Goal: Task Accomplishment & Management: Complete application form

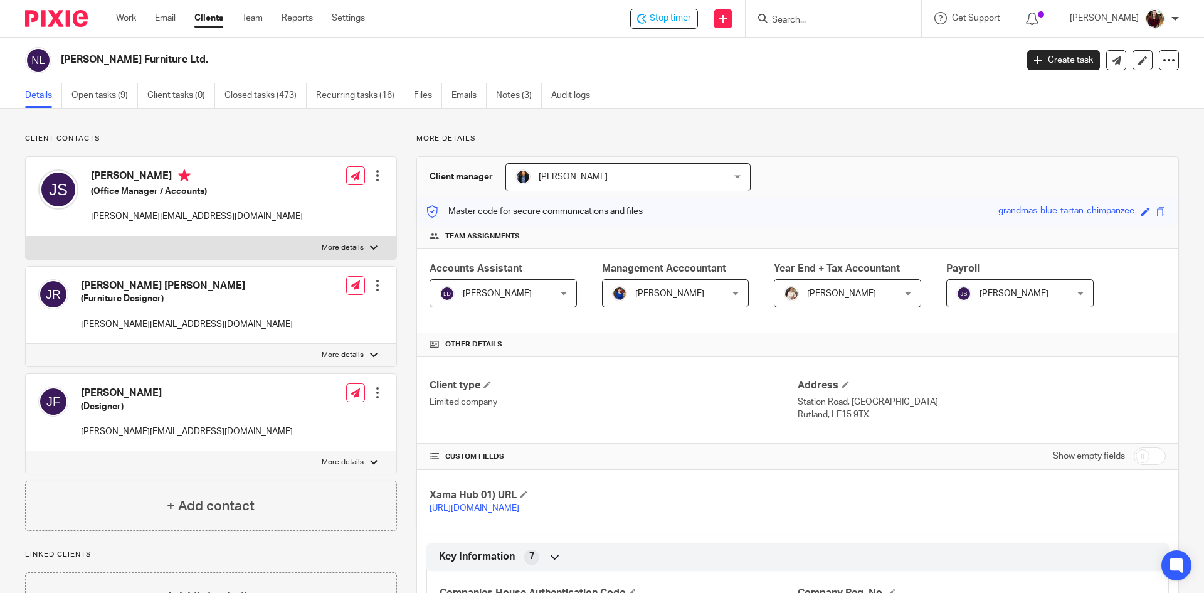
click at [691, 18] on span "Stop timer" at bounding box center [670, 18] width 41 height 13
click at [814, 23] on input "Search" at bounding box center [827, 20] width 113 height 11
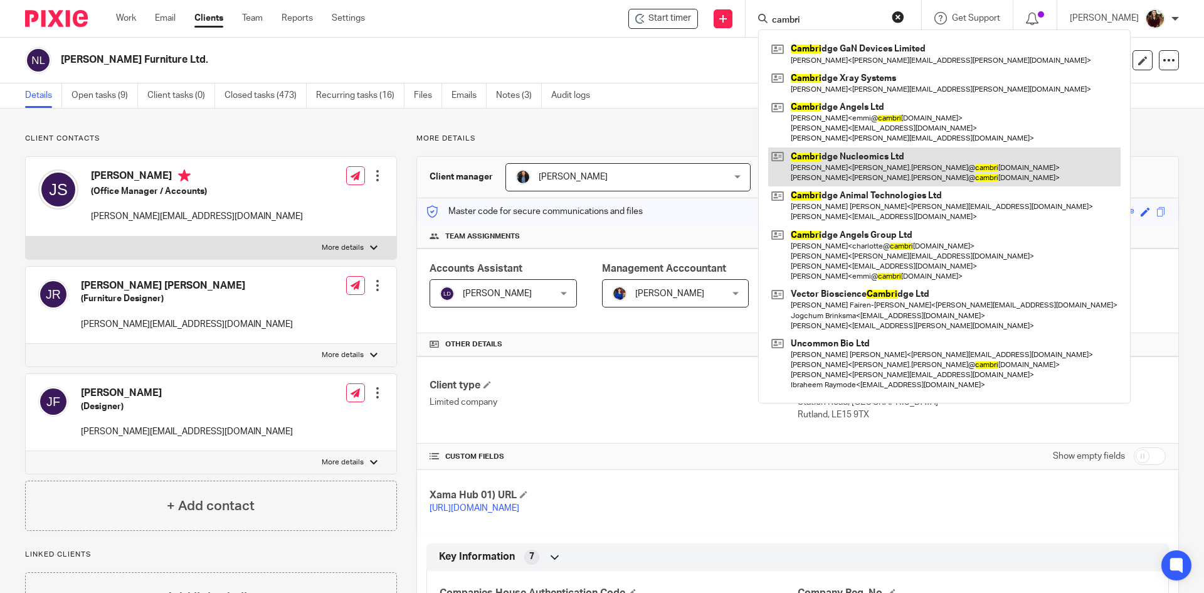
type input "cambri"
click at [857, 158] on link at bounding box center [944, 166] width 352 height 39
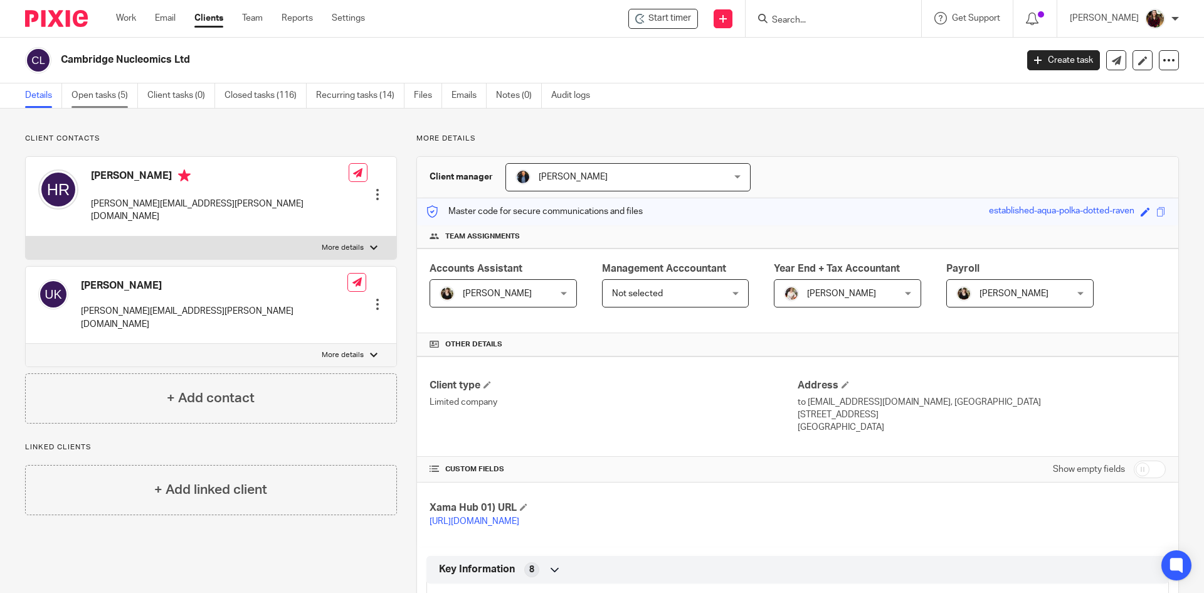
click at [87, 98] on link "Open tasks (5)" at bounding box center [105, 95] width 66 height 24
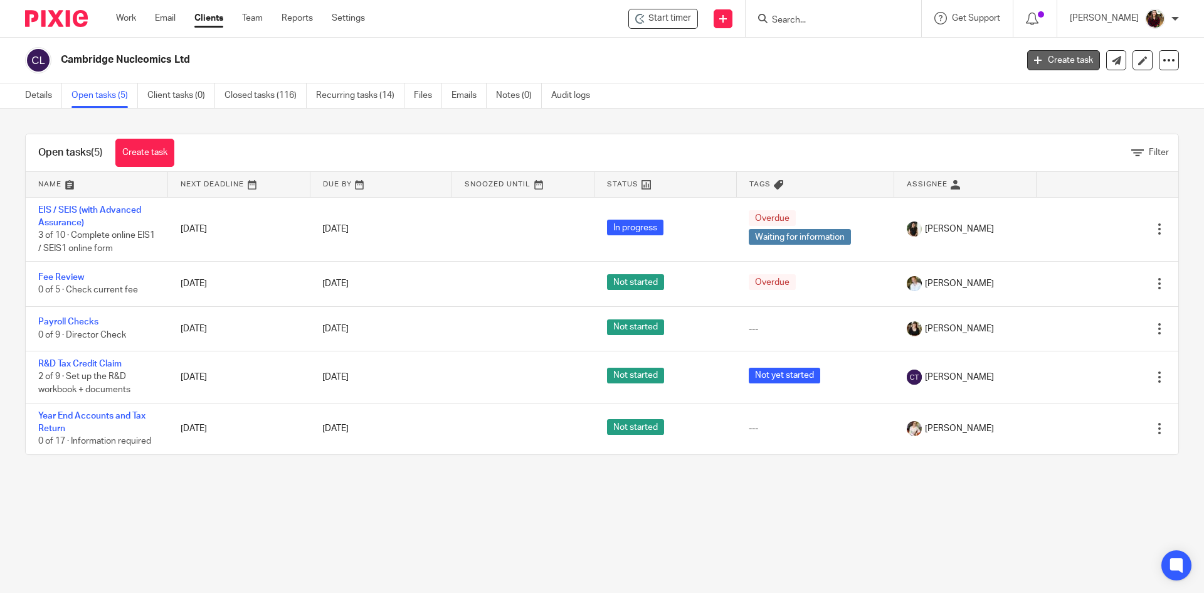
click at [1062, 59] on link "Create task" at bounding box center [1063, 60] width 73 height 20
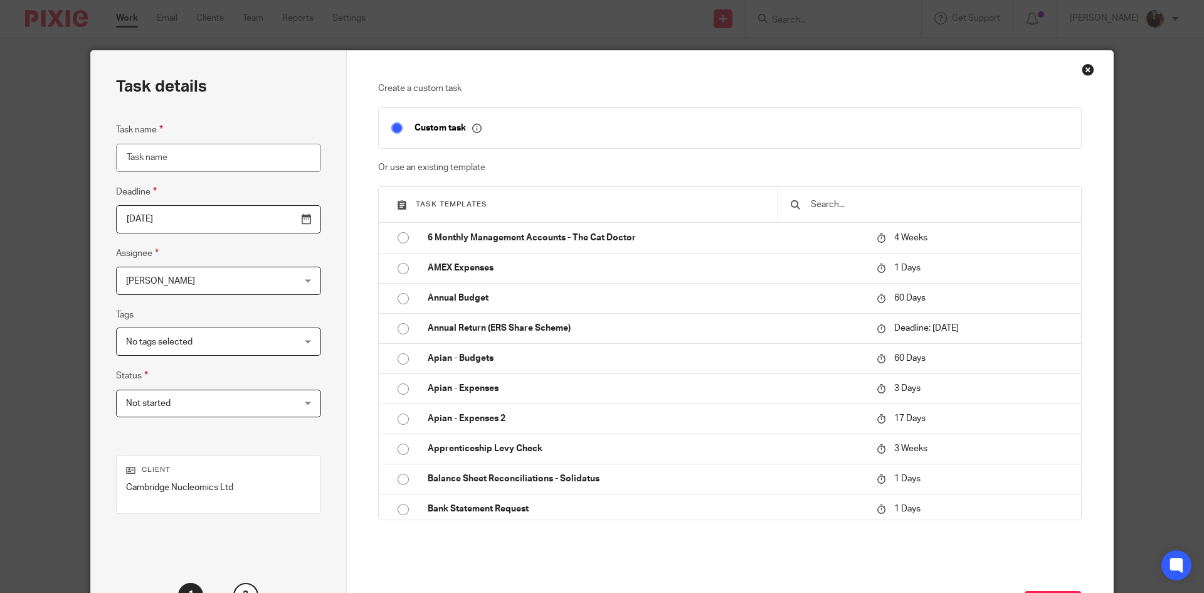
click at [884, 210] on input "text" at bounding box center [939, 205] width 259 height 14
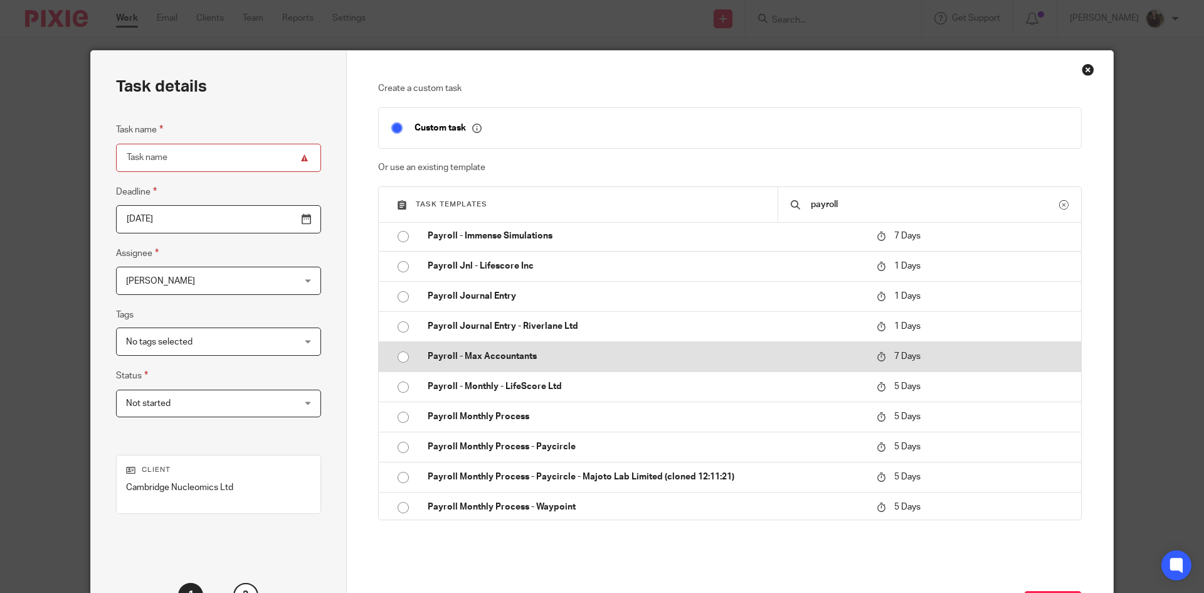
scroll to position [502, 0]
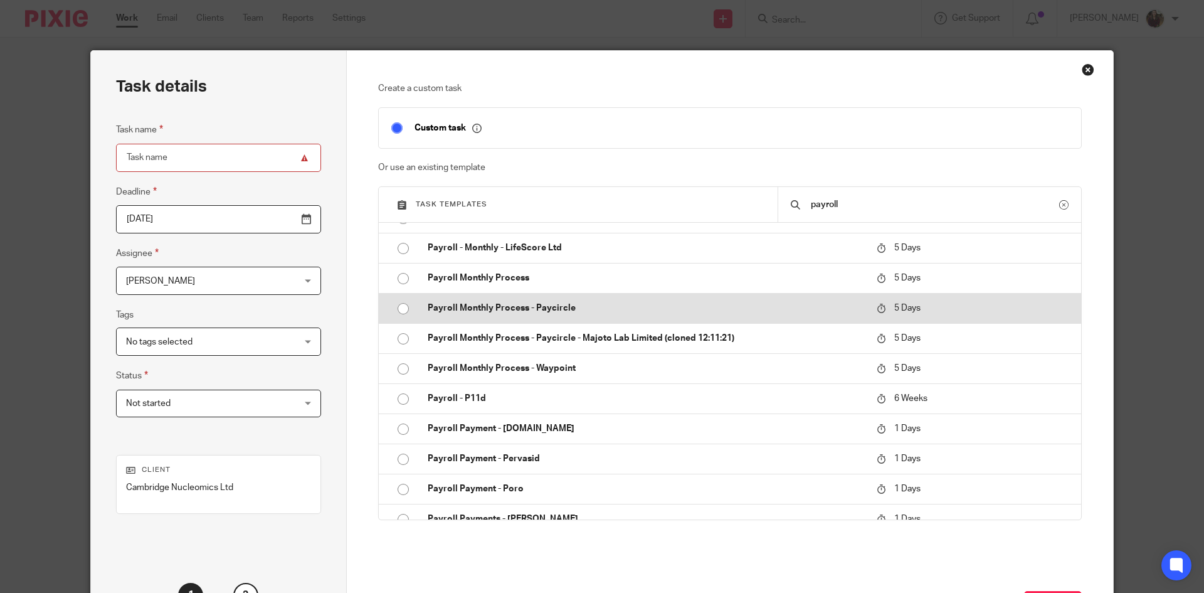
type input "payroll"
click at [572, 307] on p "Payroll Monthly Process - Paycircle" at bounding box center [646, 308] width 437 height 13
type input "2025-09-23"
type input "Payroll Monthly Process - Paycircle"
checkbox input "false"
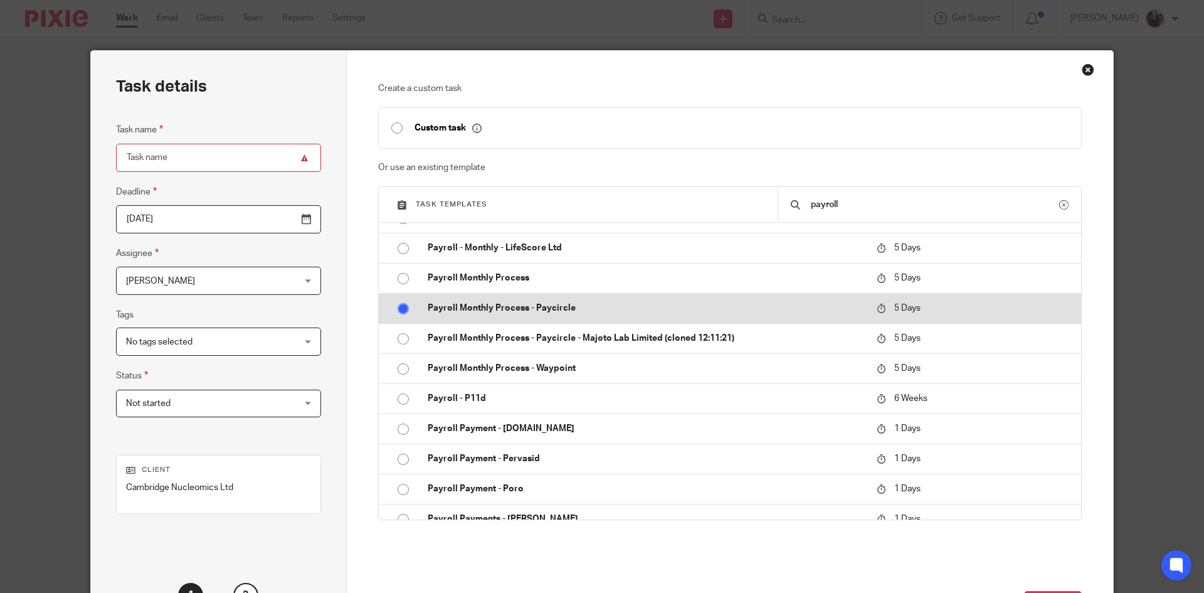
radio input "true"
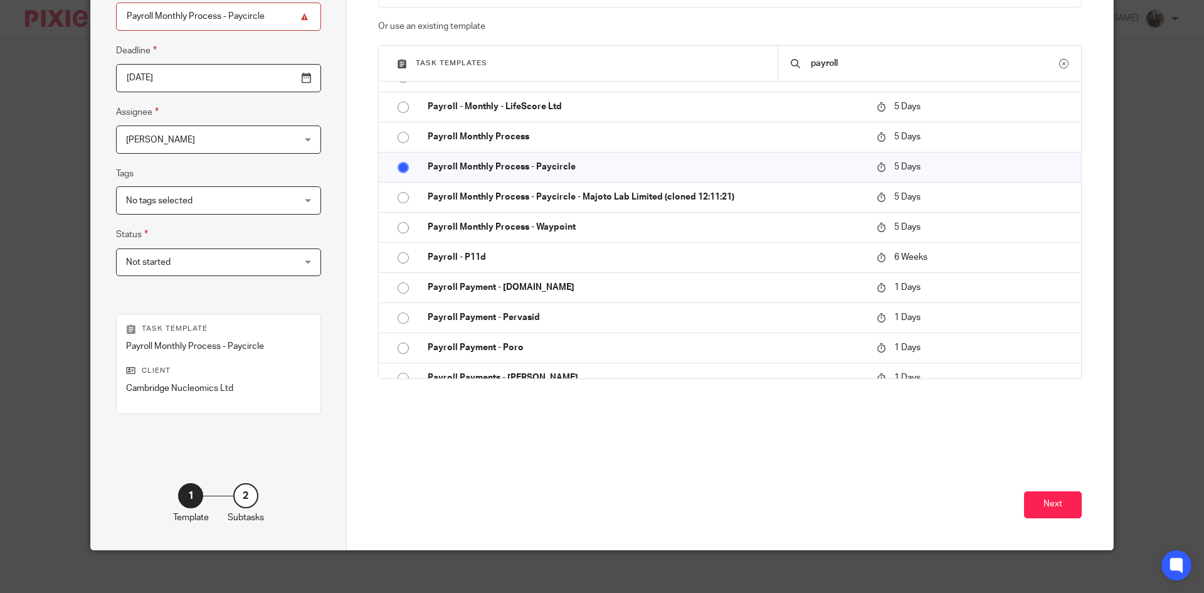
scroll to position [149, 0]
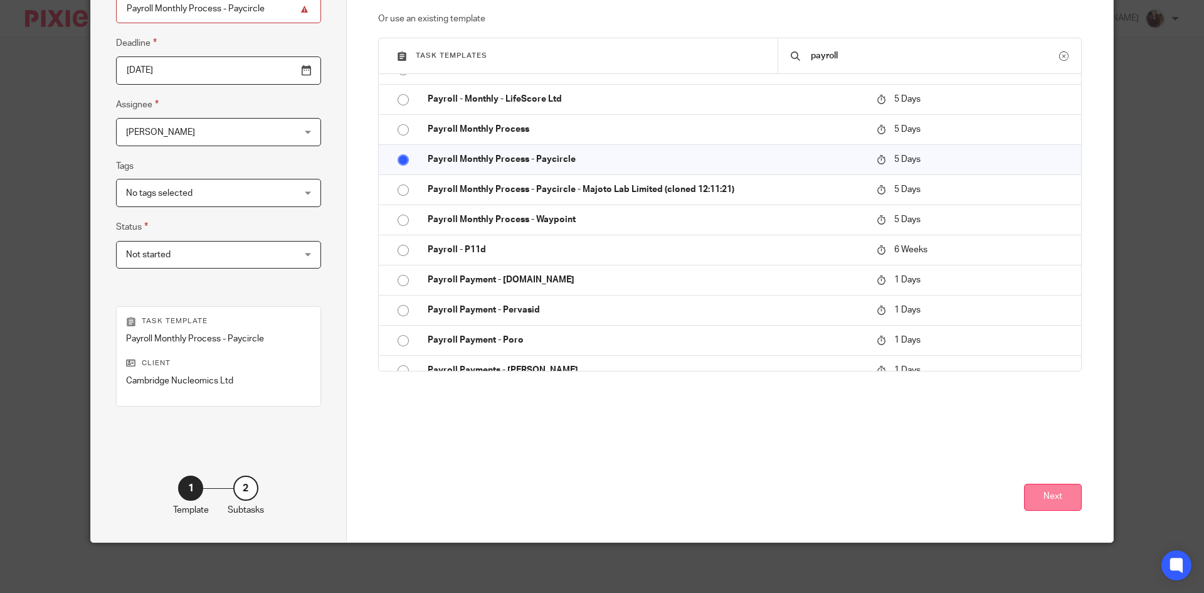
click at [1027, 497] on button "Next" at bounding box center [1053, 497] width 58 height 27
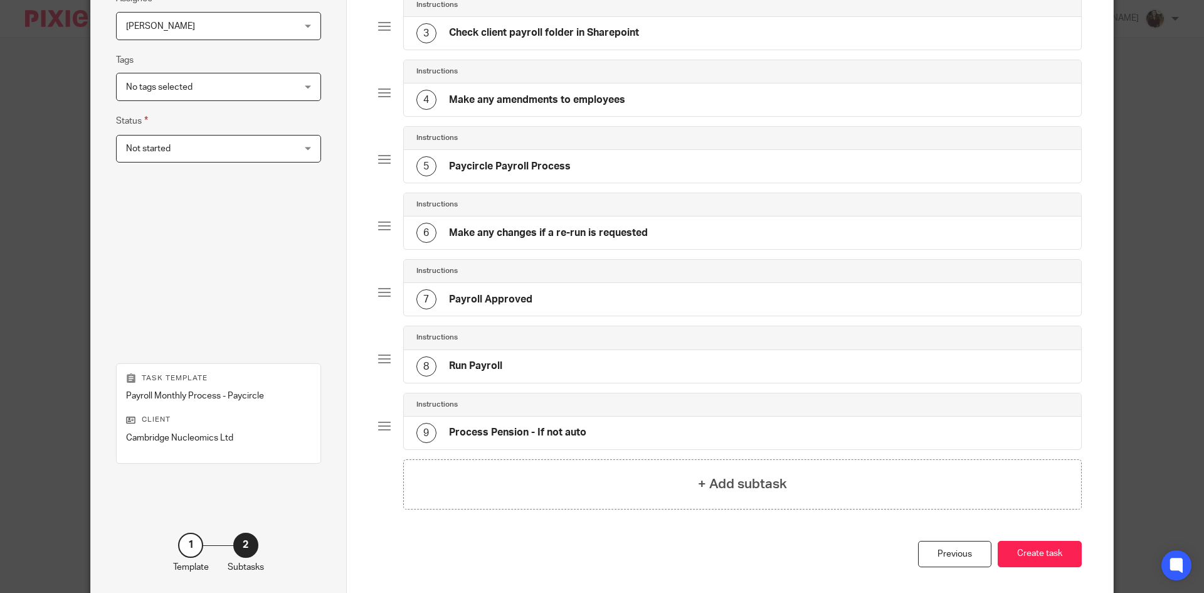
scroll to position [311, 0]
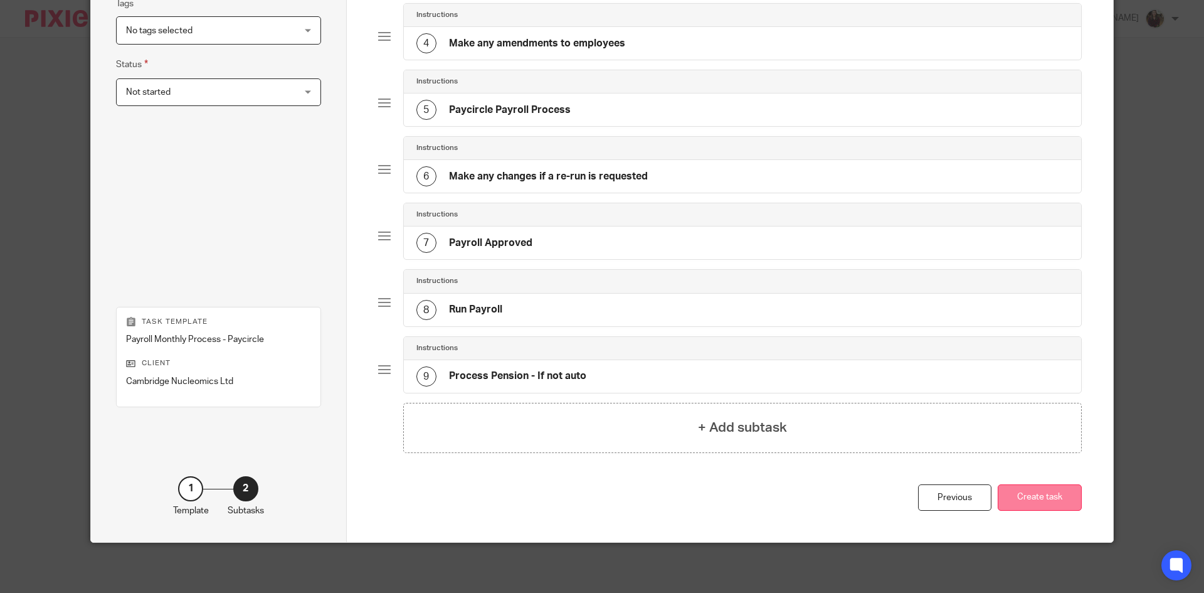
click at [1012, 506] on button "Create task" at bounding box center [1040, 497] width 84 height 27
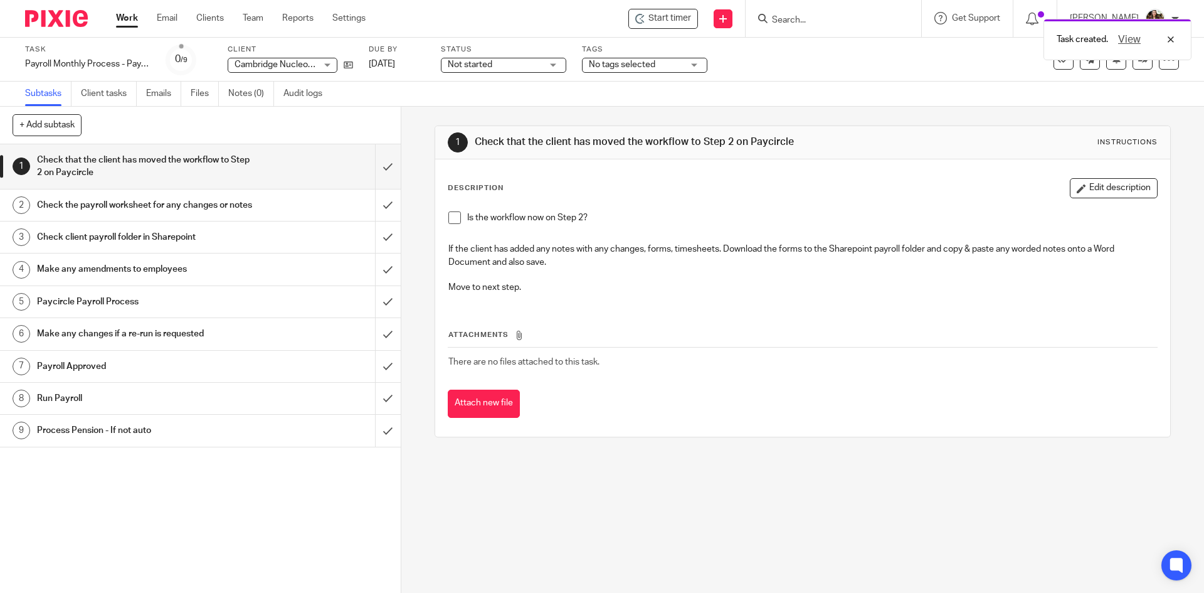
click at [672, 19] on div "Task created. View" at bounding box center [897, 37] width 590 height 48
click at [678, 11] on div "Start timer" at bounding box center [663, 19] width 70 height 20
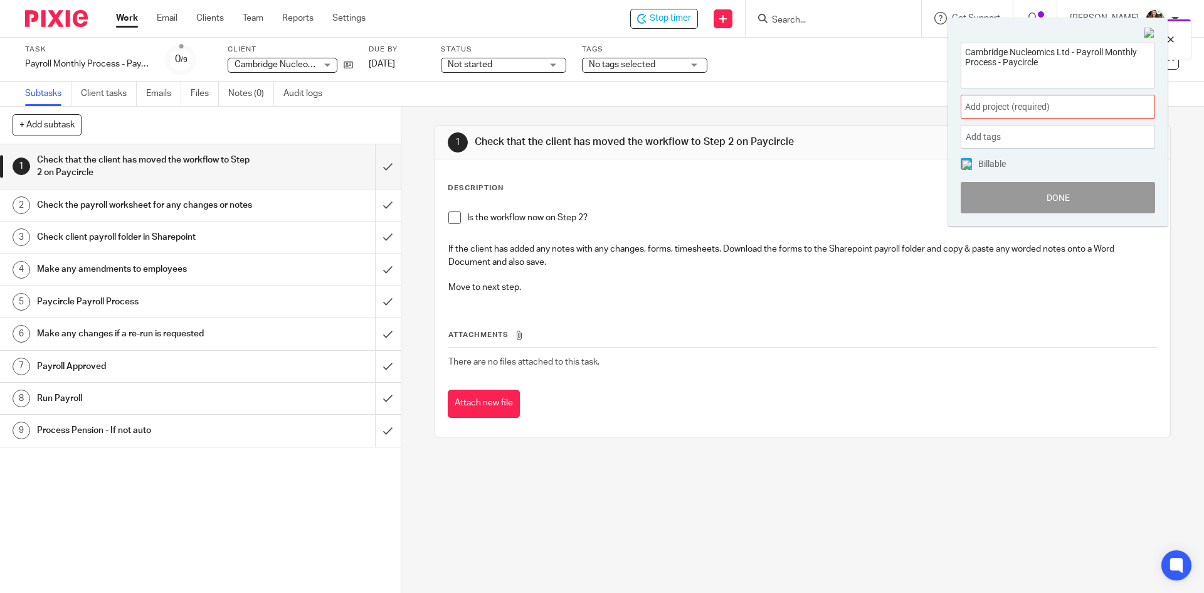
click at [1077, 104] on span "Add project (required) :" at bounding box center [1044, 106] width 158 height 13
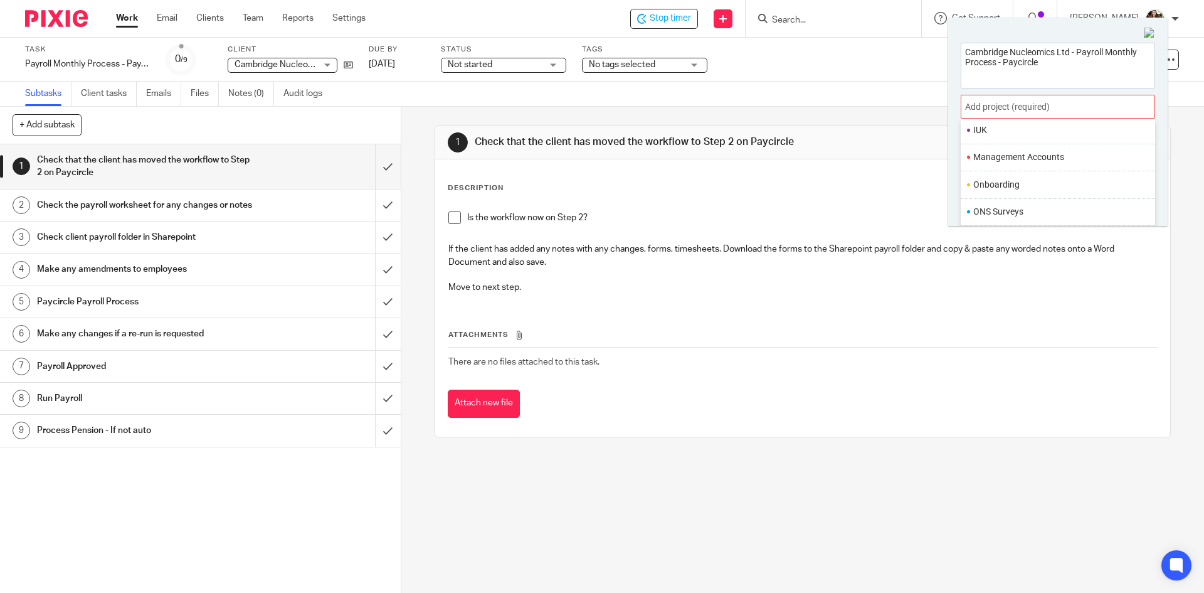
scroll to position [470, 0]
click at [1002, 166] on li "Payroll" at bounding box center [1055, 165] width 164 height 13
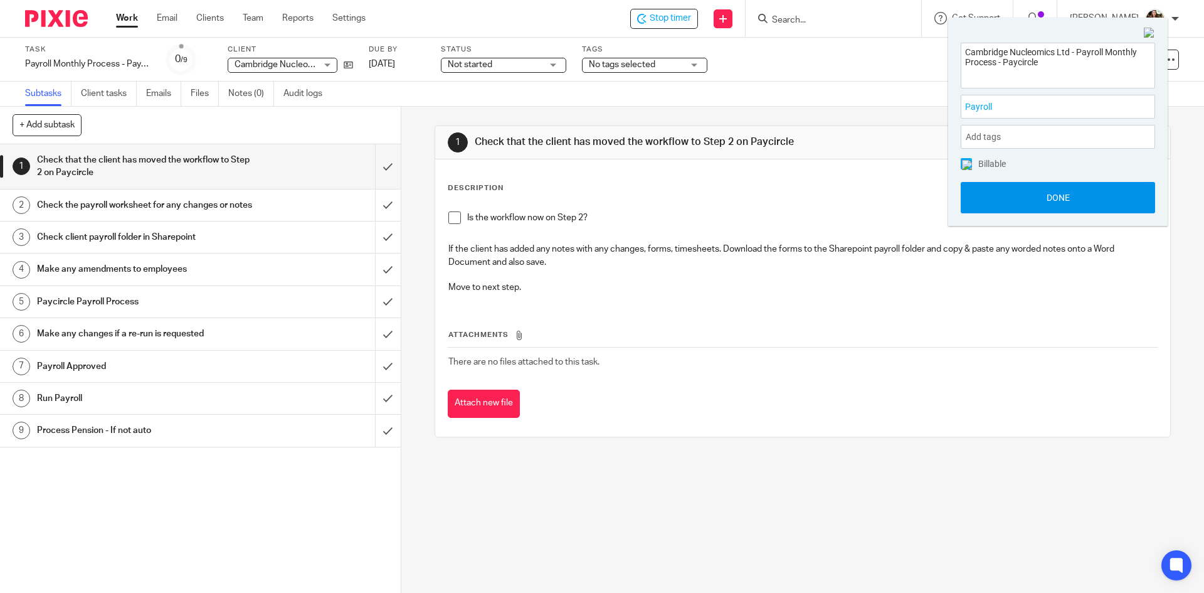
click at [1049, 185] on button "Done" at bounding box center [1058, 197] width 194 height 31
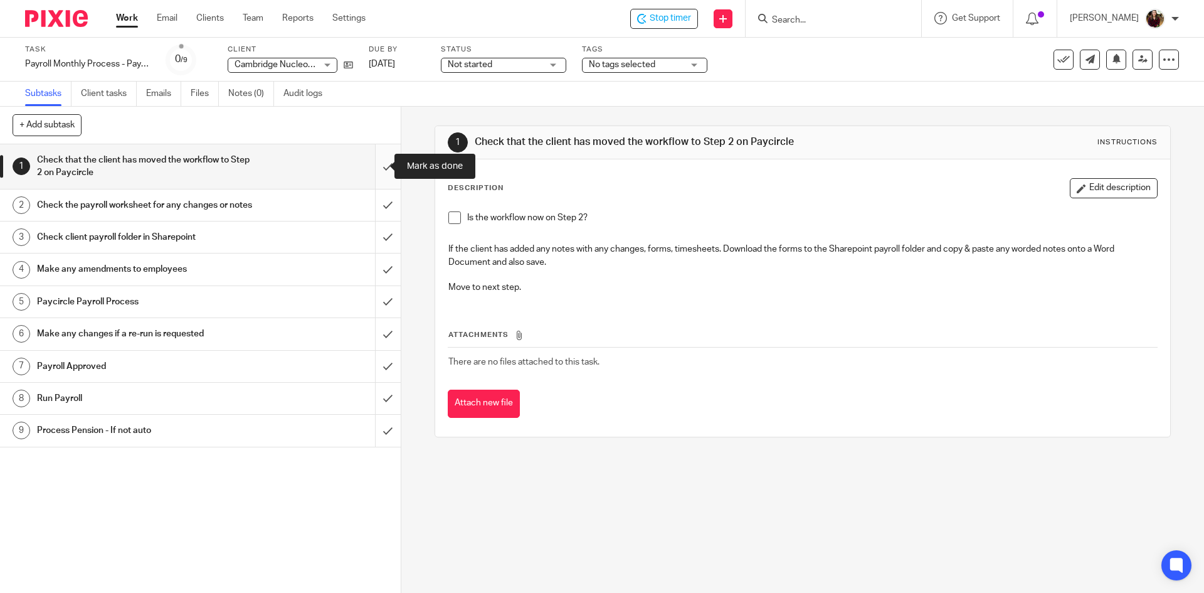
click at [373, 164] on input "submit" at bounding box center [200, 166] width 401 height 45
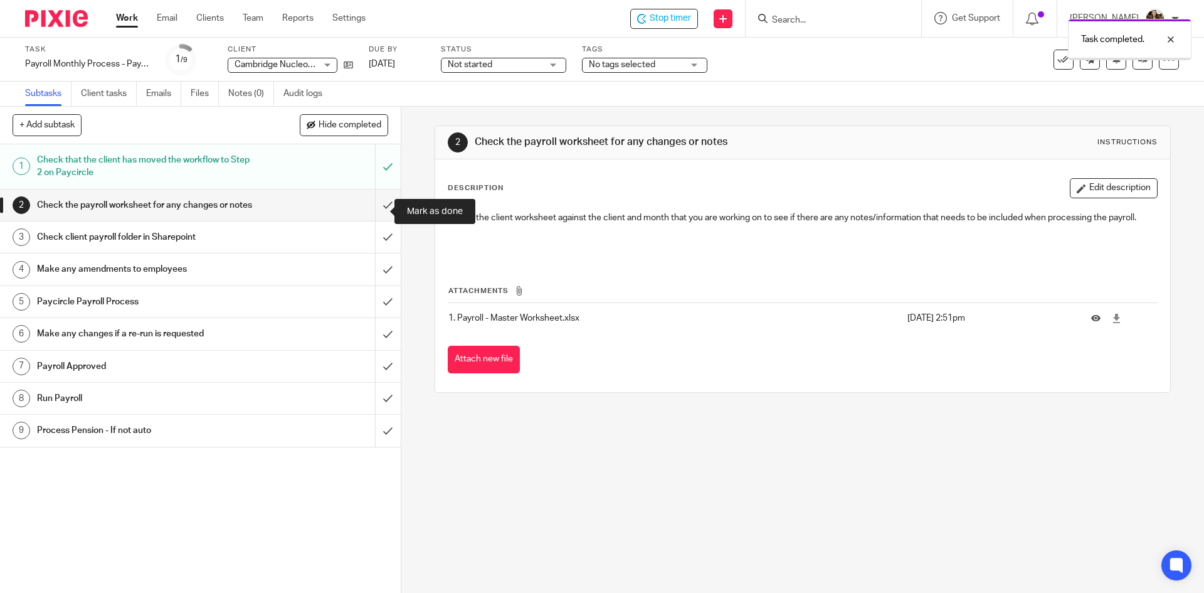
click at [369, 209] on input "submit" at bounding box center [200, 204] width 401 height 31
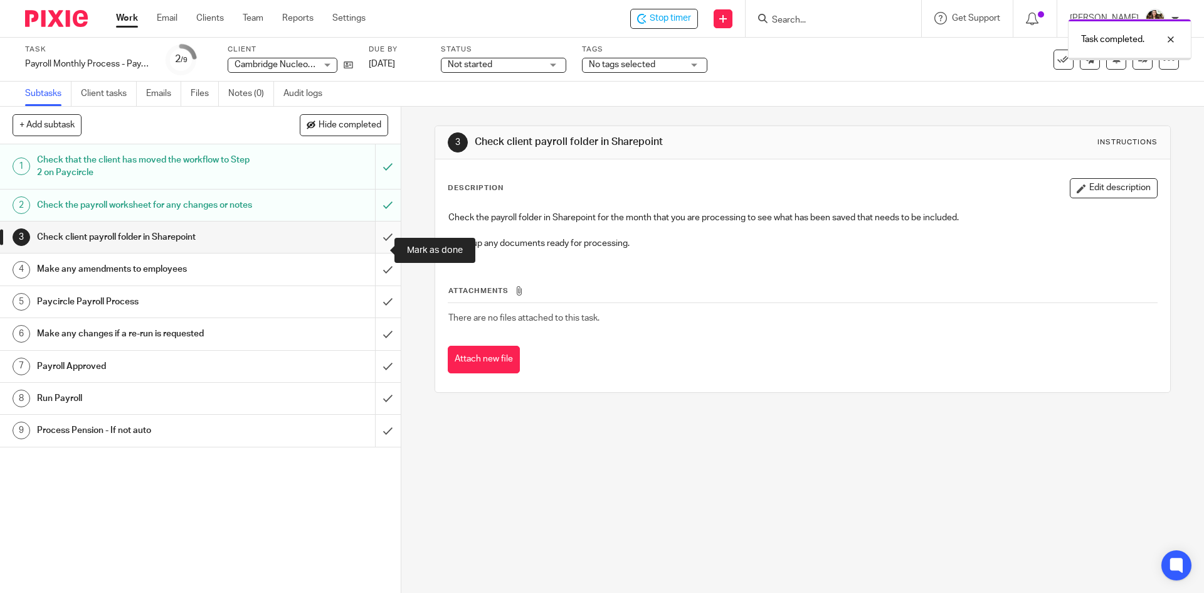
click at [375, 241] on input "submit" at bounding box center [200, 236] width 401 height 31
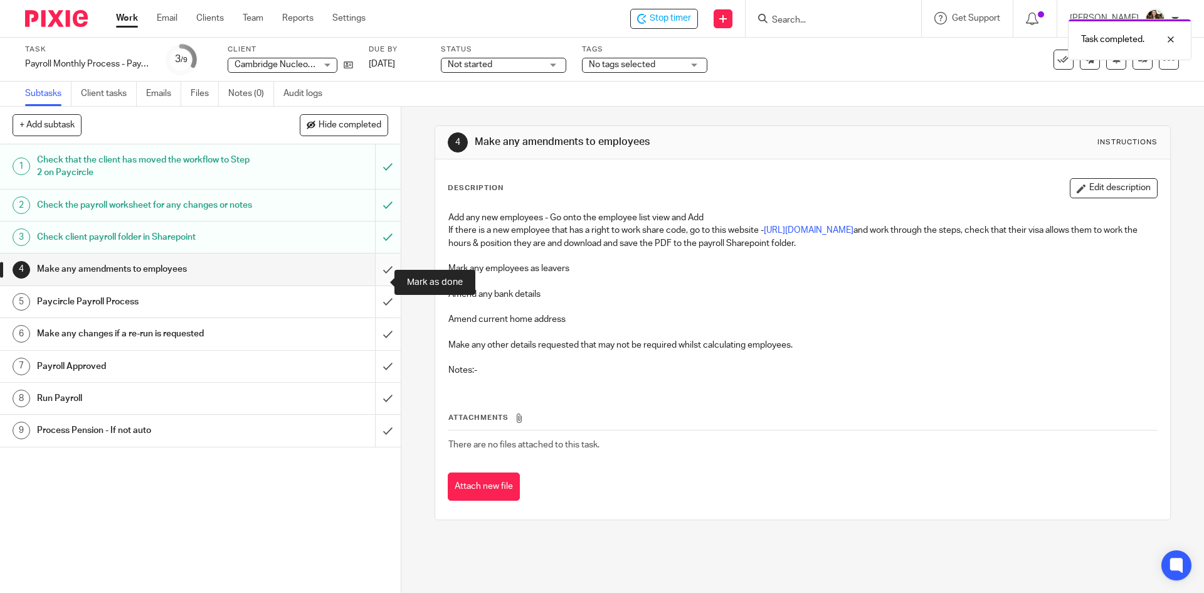
click at [372, 278] on input "submit" at bounding box center [200, 268] width 401 height 31
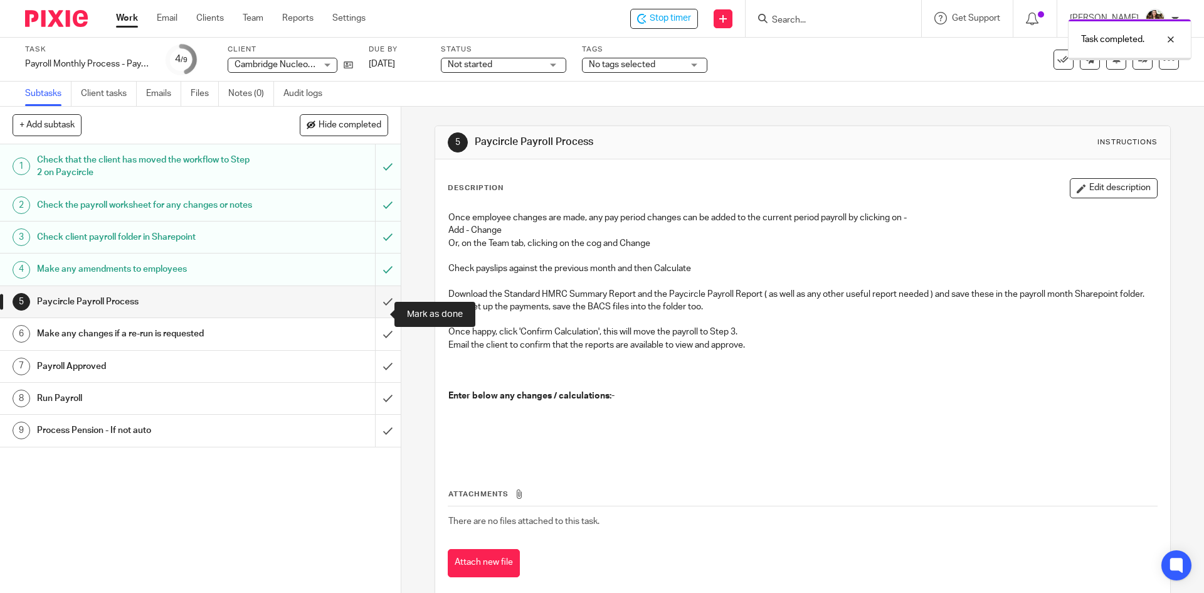
click at [374, 314] on input "submit" at bounding box center [200, 301] width 401 height 31
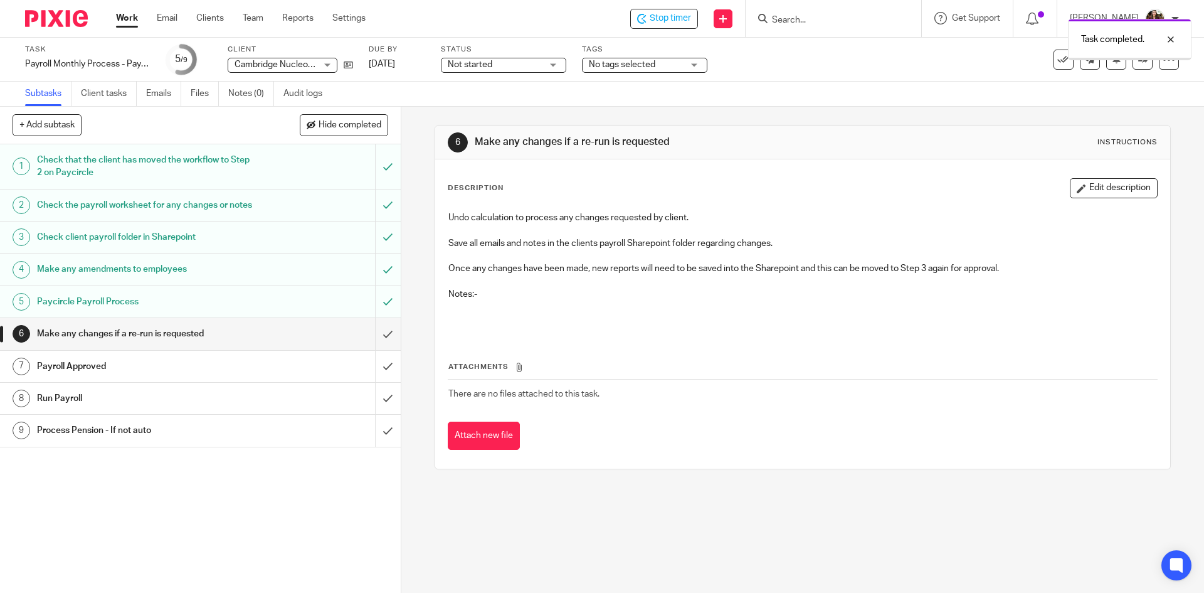
click at [699, 71] on div "No tags selected" at bounding box center [644, 65] width 125 height 15
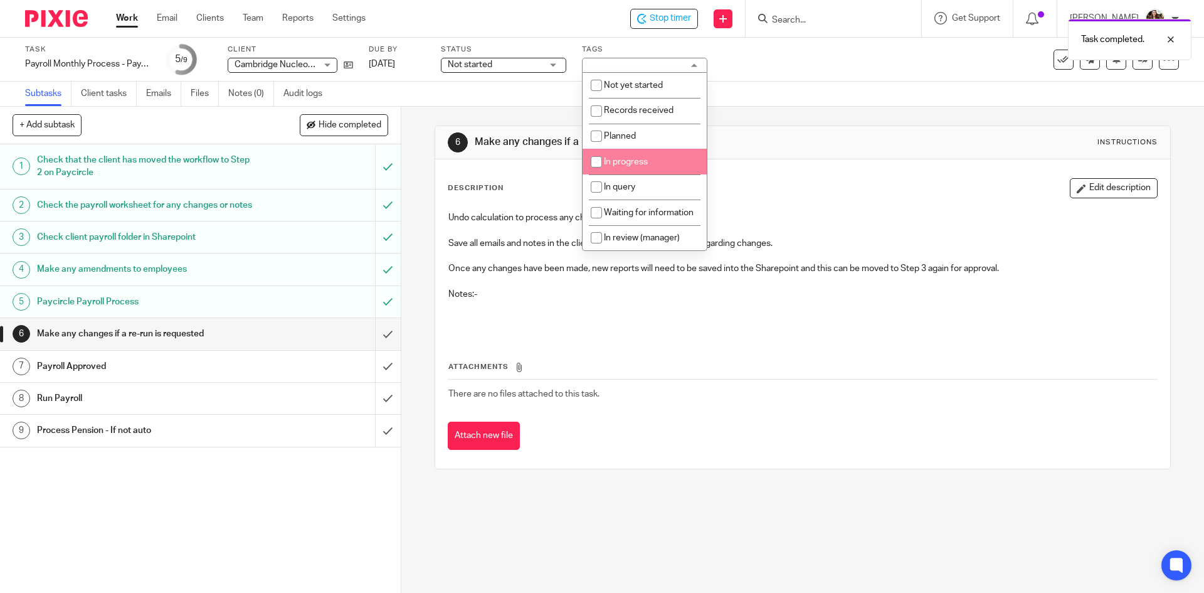
click at [646, 155] on li "In progress" at bounding box center [645, 162] width 124 height 26
checkbox input "true"
click at [813, 65] on div "Task Payroll Monthly Process - Paycircle Save Payroll Monthly Process - Paycirc…" at bounding box center [506, 60] width 962 height 30
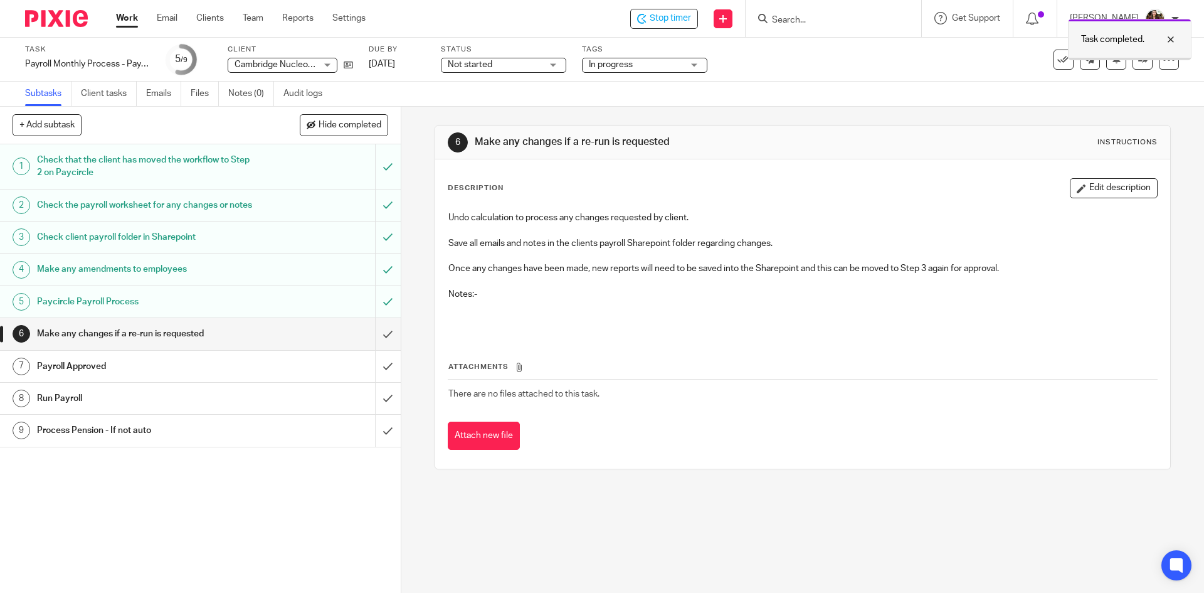
click at [1172, 43] on div at bounding box center [1162, 39] width 34 height 15
click at [1138, 59] on icon at bounding box center [1142, 59] width 9 height 9
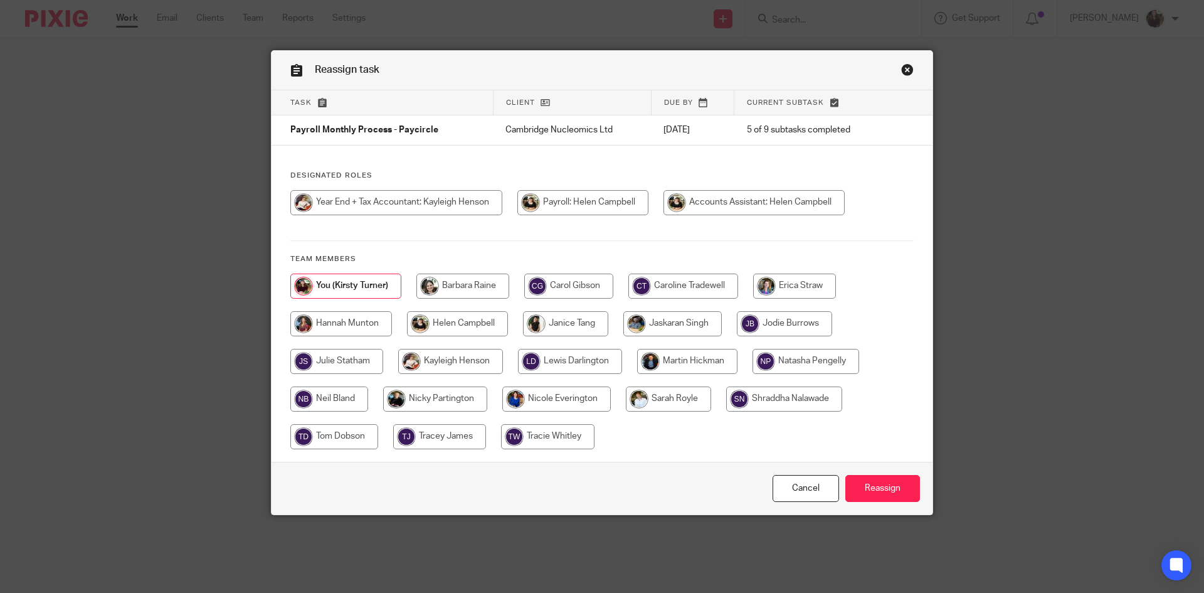
click at [577, 206] on input "radio" at bounding box center [582, 202] width 131 height 25
radio input "true"
click at [879, 489] on input "Reassign" at bounding box center [882, 488] width 75 height 27
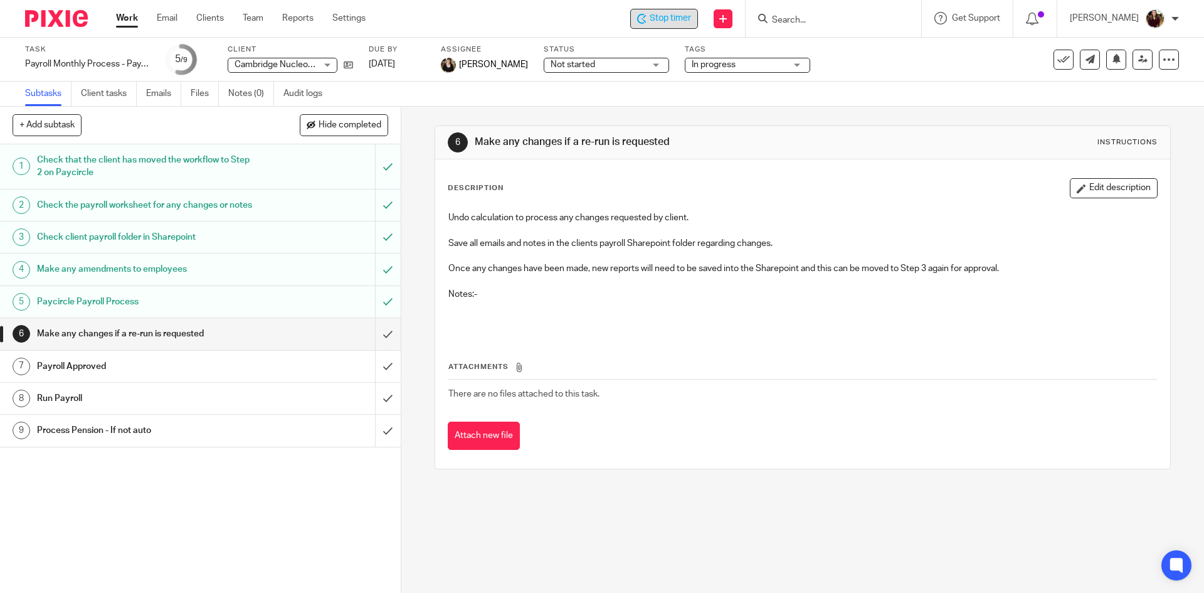
click at [647, 23] on icon at bounding box center [641, 19] width 9 height 10
click at [804, 20] on input "Search" at bounding box center [827, 20] width 113 height 11
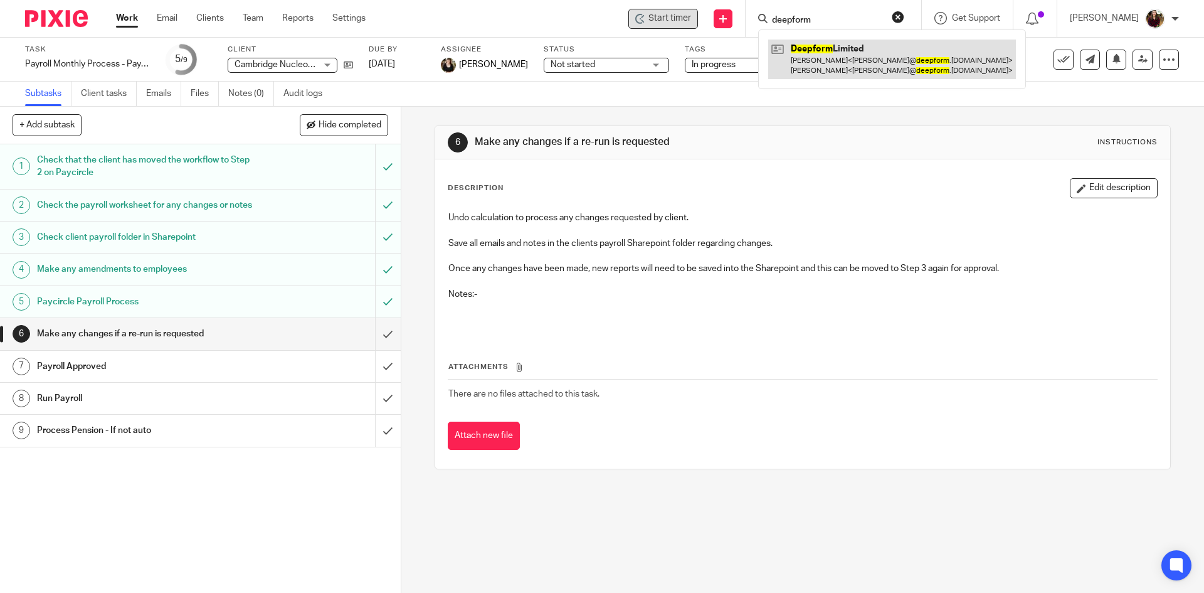
type input "deepform"
click at [856, 53] on link at bounding box center [892, 59] width 248 height 39
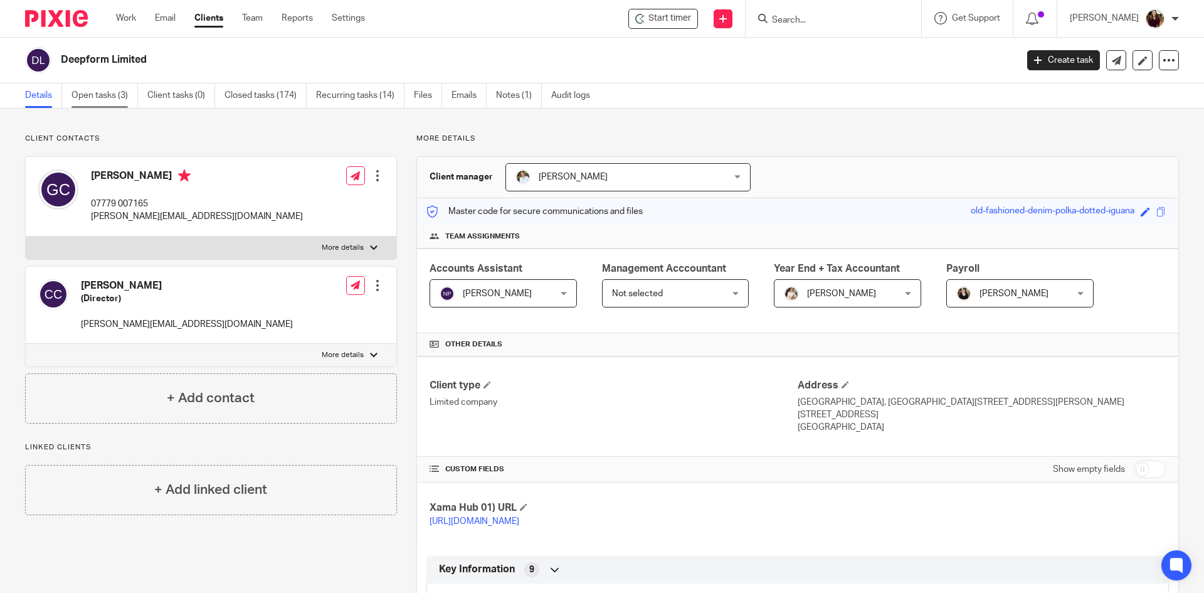
click at [102, 101] on link "Open tasks (3)" at bounding box center [105, 95] width 66 height 24
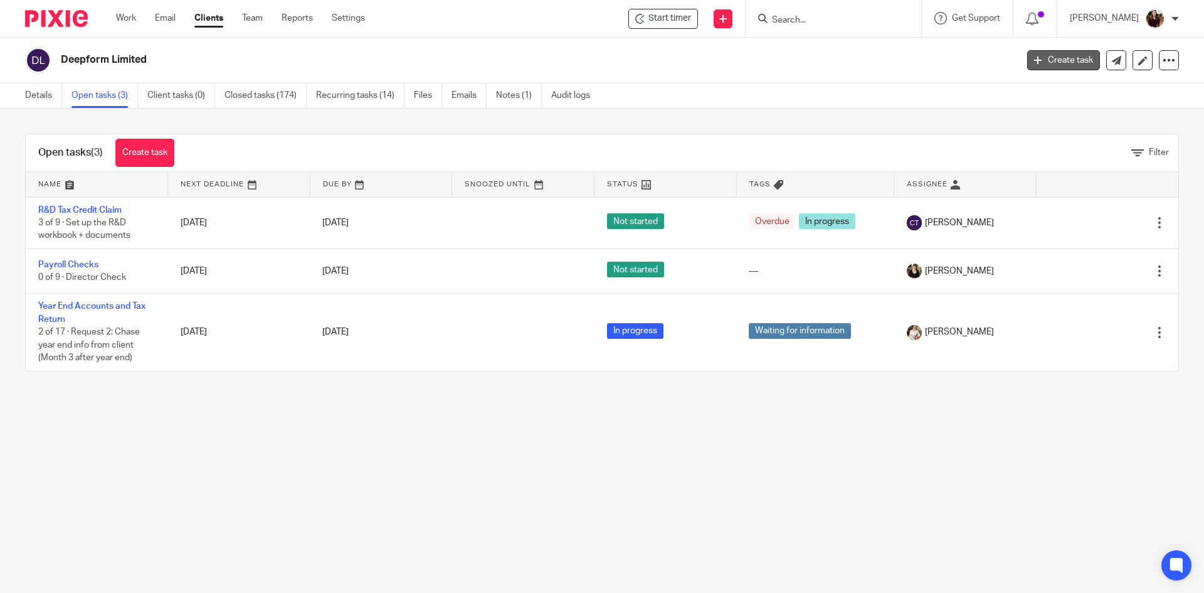
click at [1051, 57] on link "Create task" at bounding box center [1063, 60] width 73 height 20
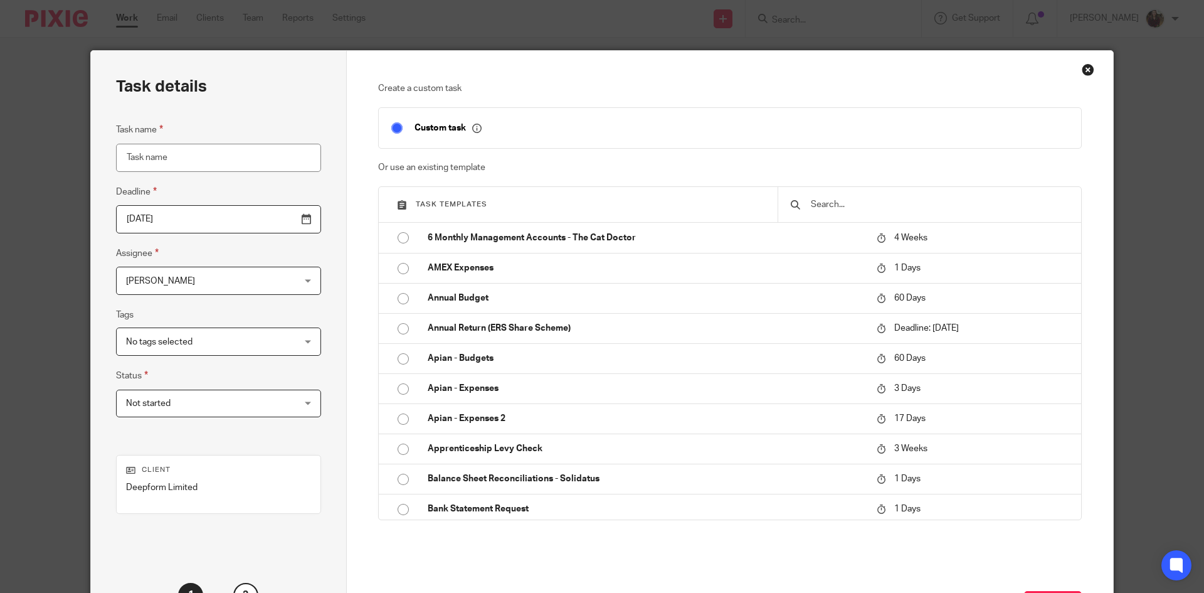
click at [866, 201] on input "text" at bounding box center [939, 205] width 259 height 14
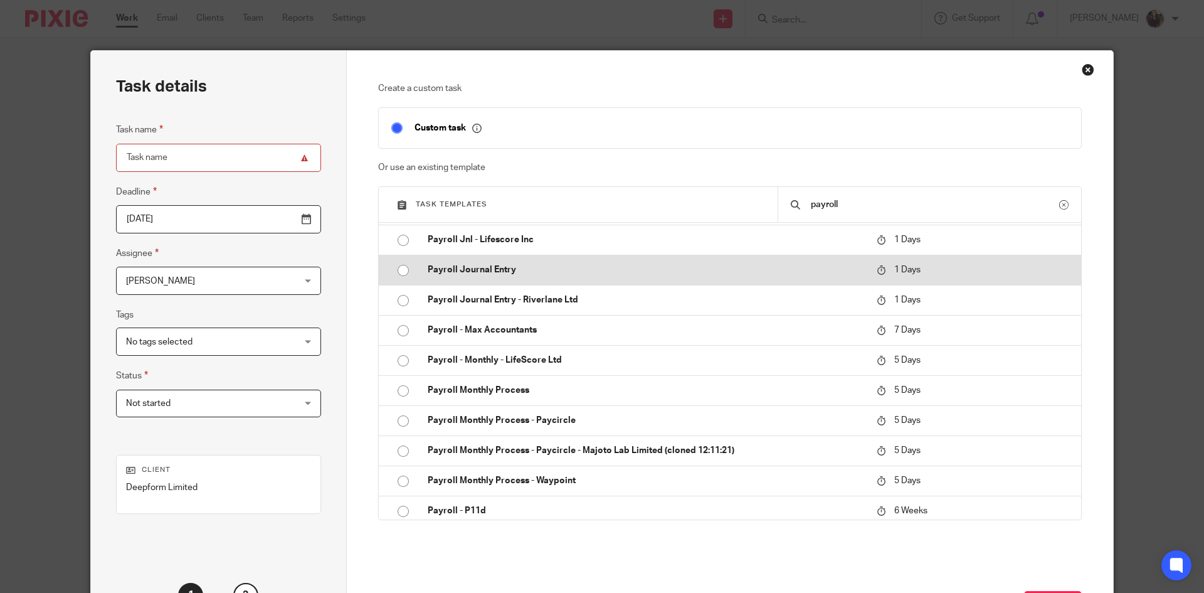
scroll to position [439, 0]
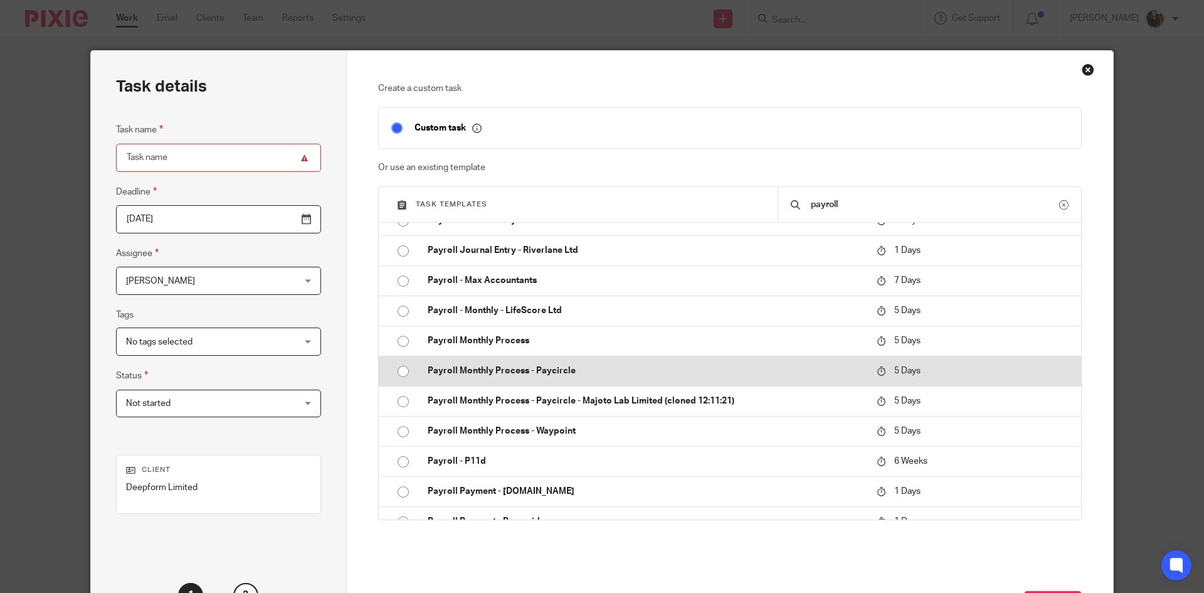
type input "payroll"
click at [714, 382] on td "Payroll Monthly Process - Paycircle" at bounding box center [642, 371] width 455 height 30
type input "2025-09-23"
type input "Payroll Monthly Process - Paycircle"
checkbox input "false"
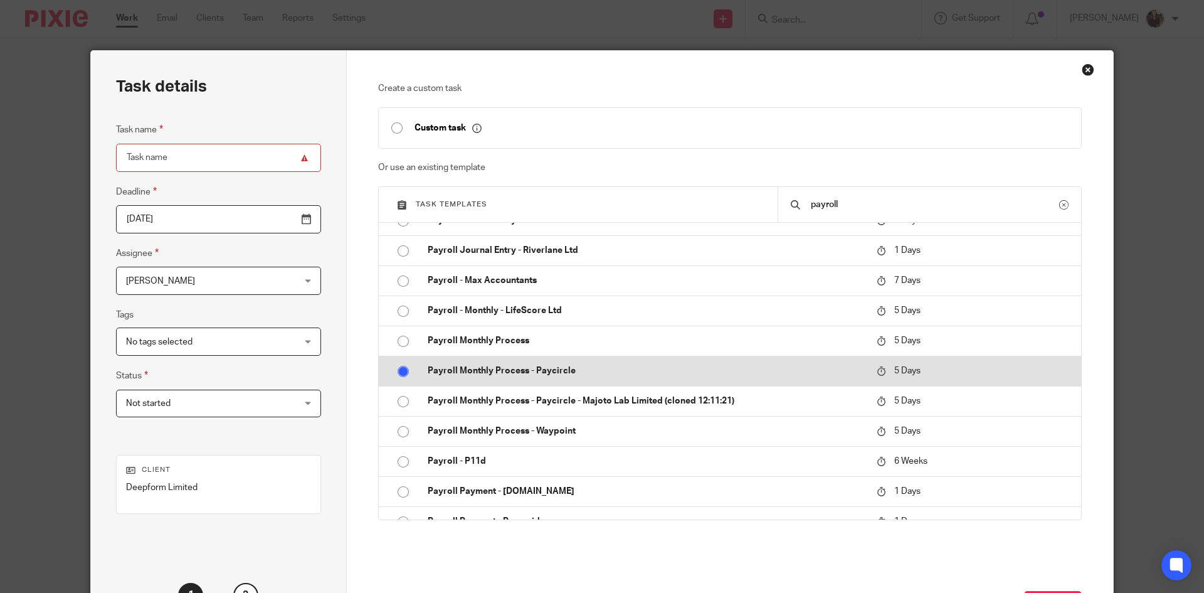
radio input "true"
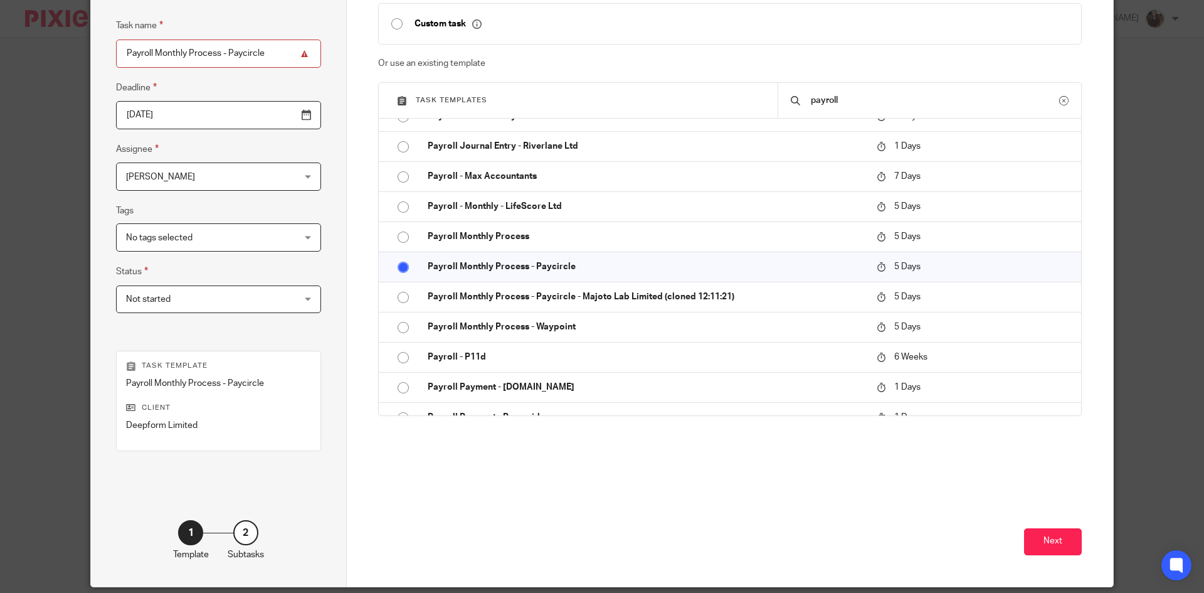
scroll to position [125, 0]
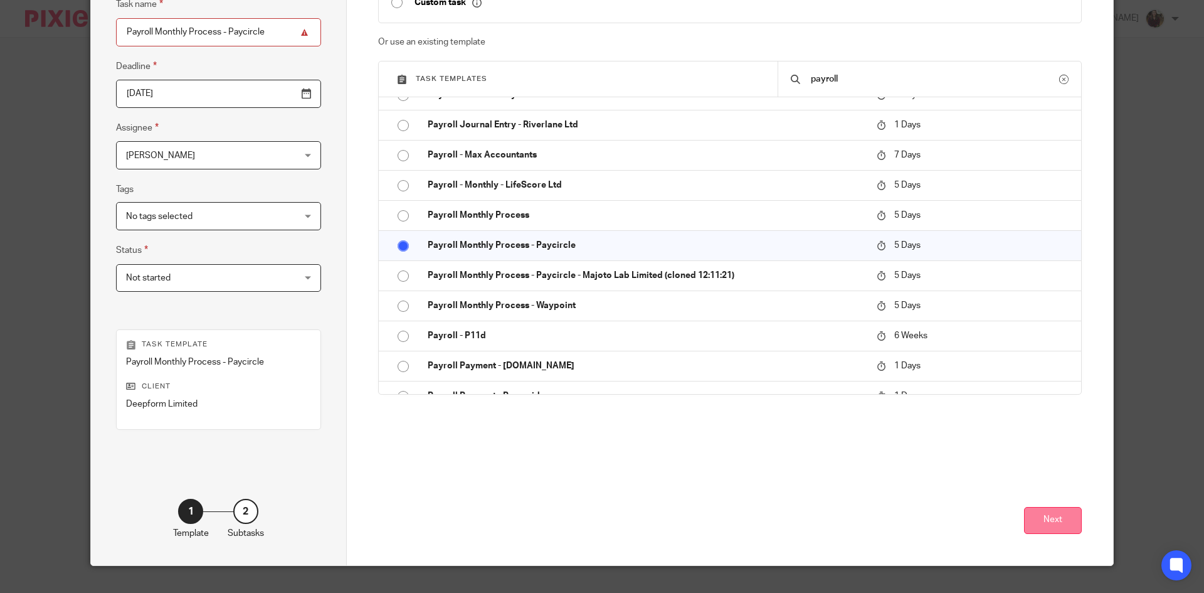
click at [1057, 519] on button "Next" at bounding box center [1053, 520] width 58 height 27
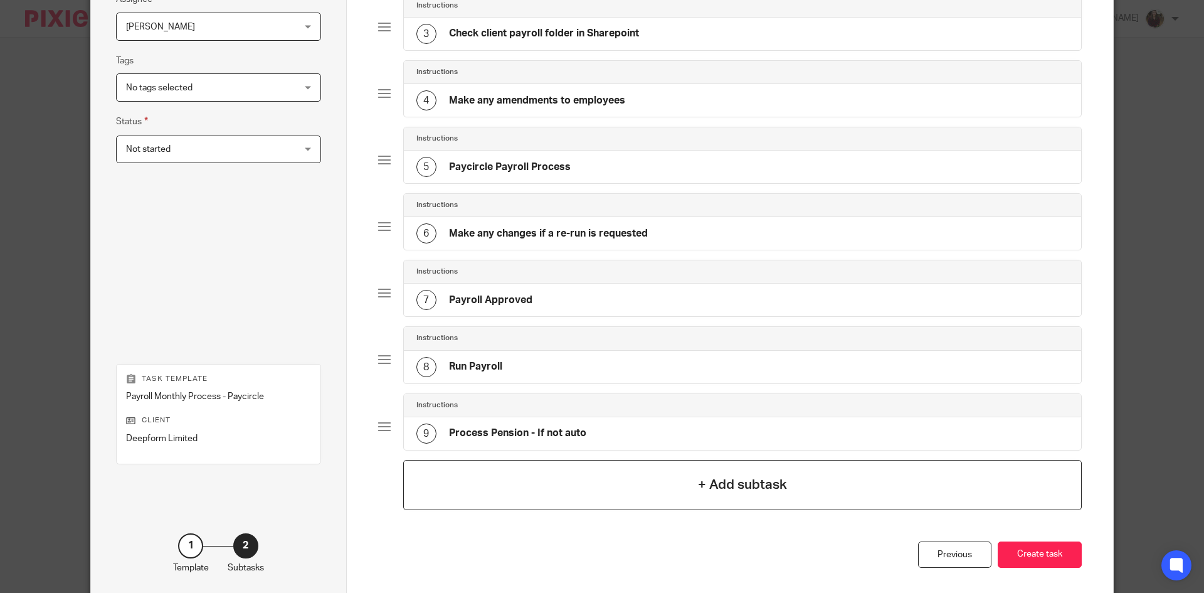
scroll to position [311, 0]
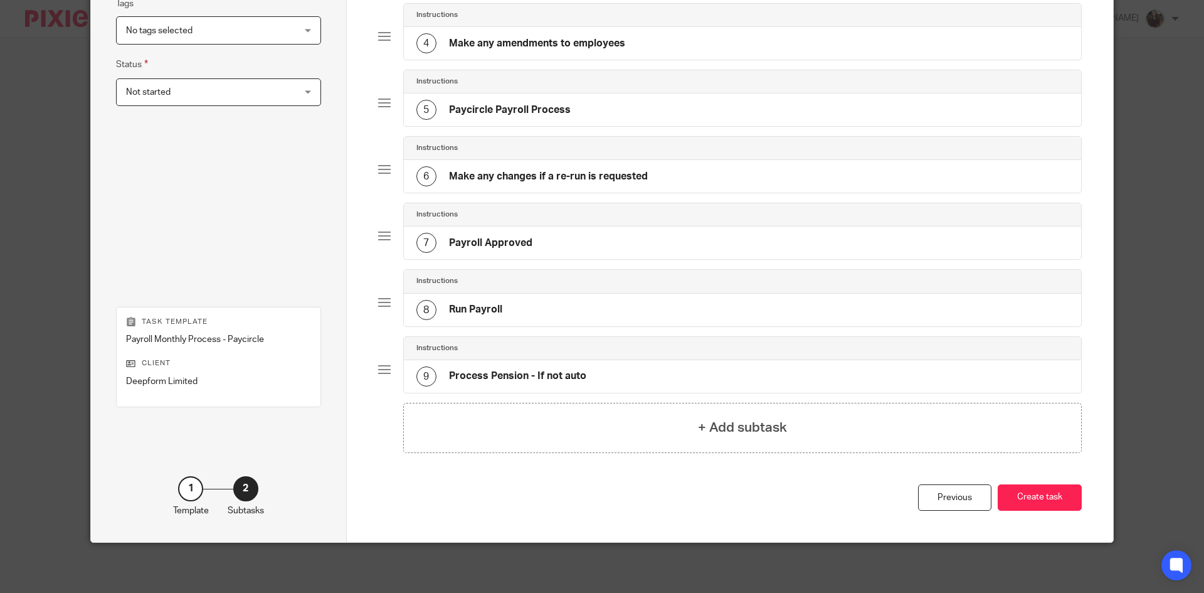
click at [1040, 482] on div "Total 9 Instructions 1 Check that the client has moved the workflow to Step 2 o…" at bounding box center [730, 127] width 704 height 713
click at [1041, 494] on button "Create task" at bounding box center [1040, 497] width 84 height 27
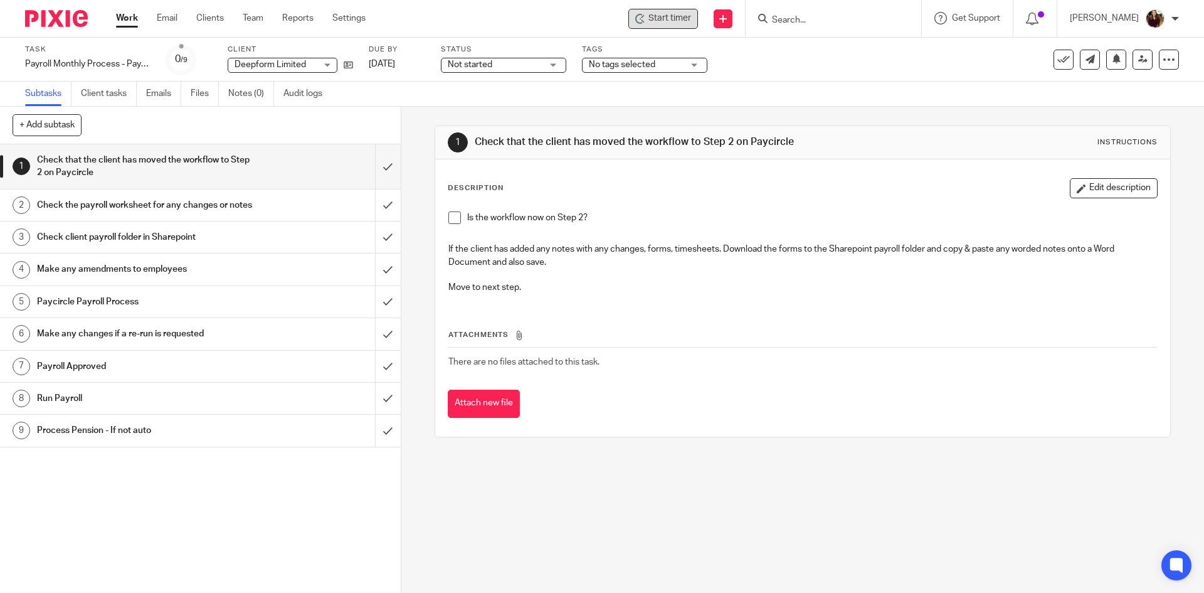
click at [674, 19] on span "Start timer" at bounding box center [670, 18] width 43 height 13
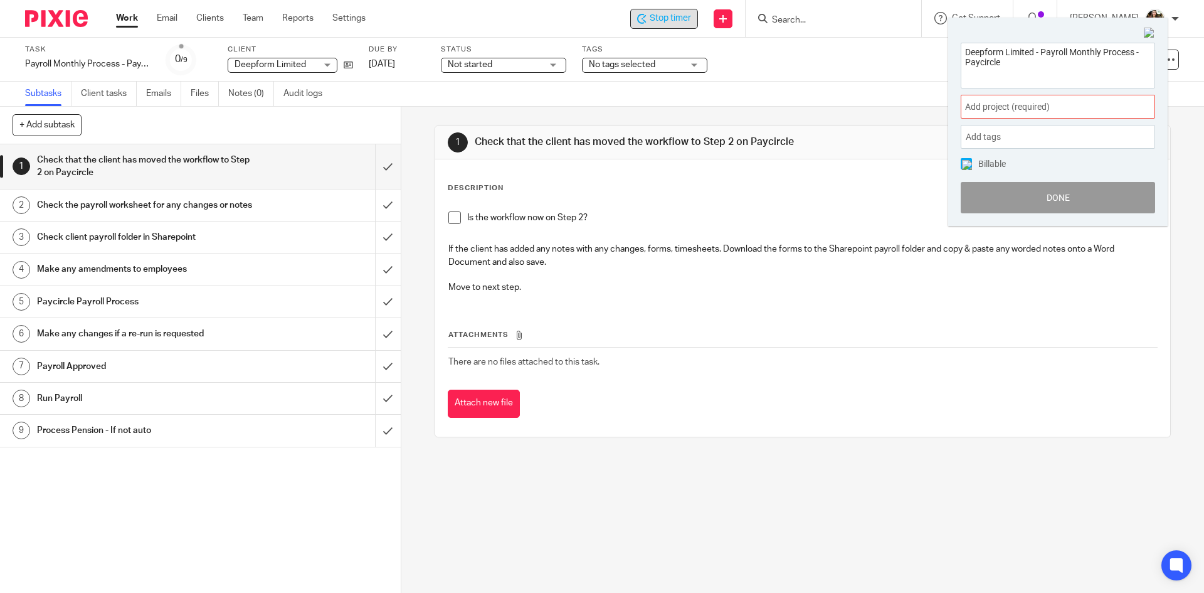
click at [1080, 109] on span "Add project (required) :" at bounding box center [1044, 106] width 158 height 13
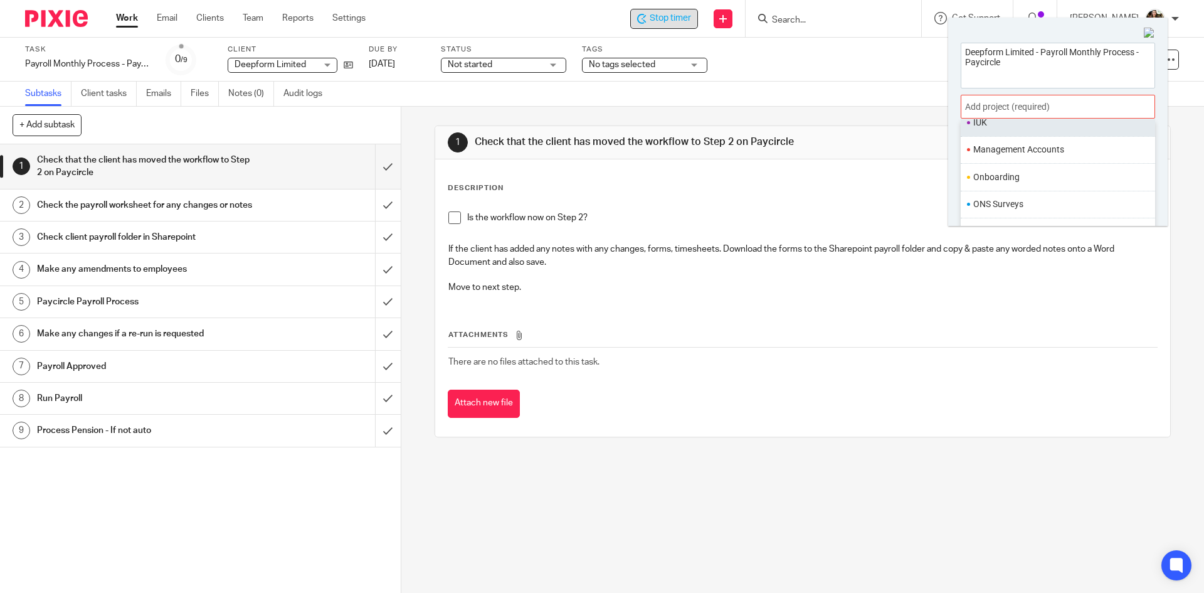
scroll to position [470, 0]
click at [1035, 166] on li "Payroll" at bounding box center [1055, 165] width 164 height 13
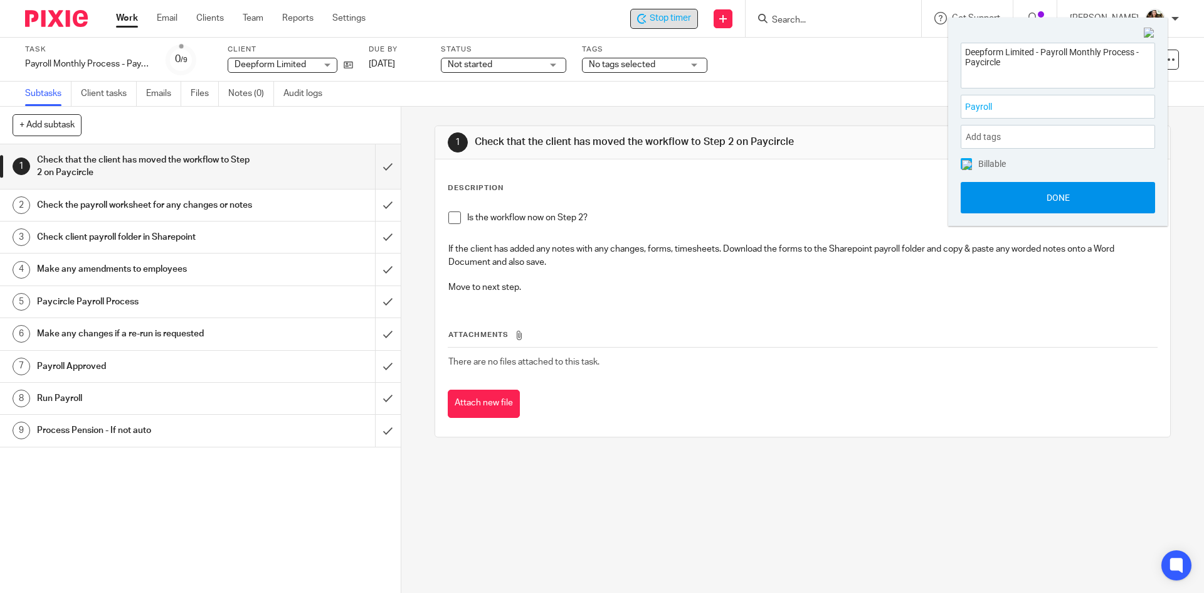
click at [1050, 211] on button "Done" at bounding box center [1058, 197] width 194 height 31
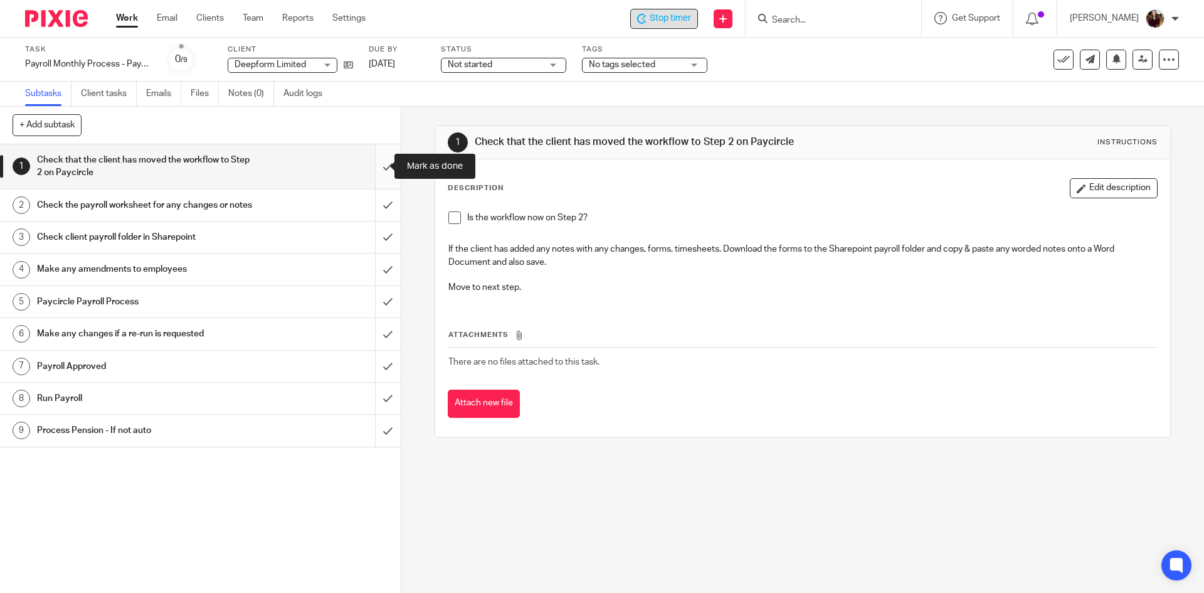
click at [373, 164] on input "submit" at bounding box center [200, 166] width 401 height 45
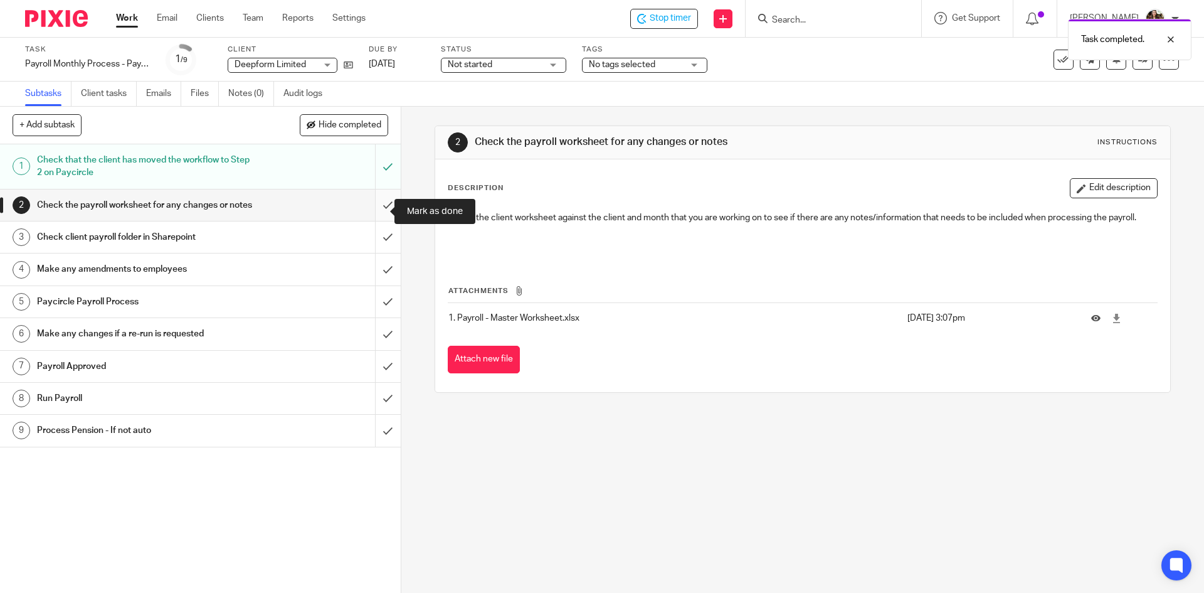
click at [376, 209] on input "submit" at bounding box center [200, 204] width 401 height 31
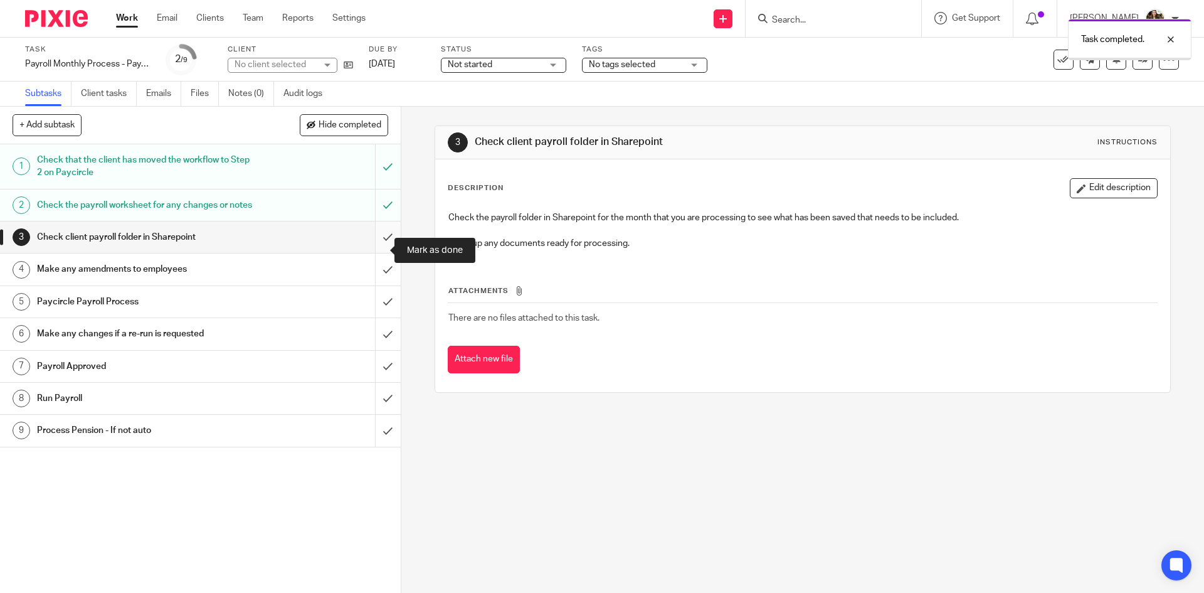
click at [375, 248] on input "submit" at bounding box center [200, 236] width 401 height 31
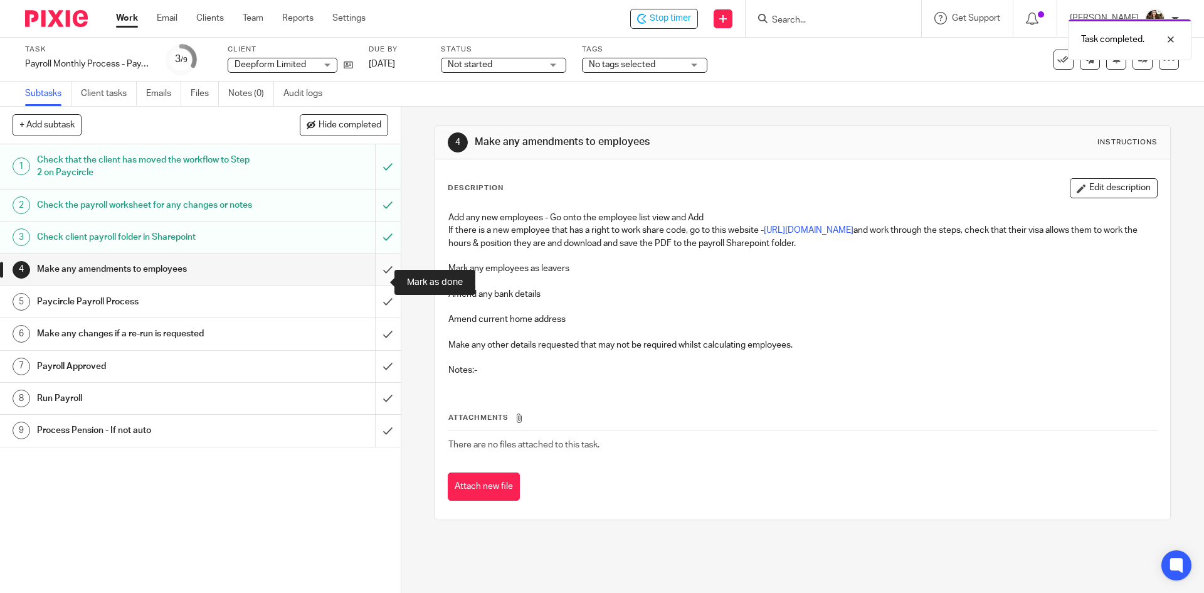
click at [371, 285] on input "submit" at bounding box center [200, 268] width 401 height 31
